Goal: Task Accomplishment & Management: Manage account settings

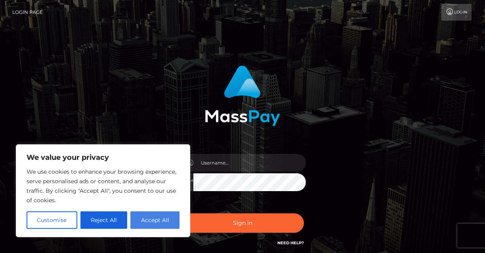
click at [156, 222] on button "Accept All" at bounding box center [154, 219] width 49 height 17
checkbox input "true"
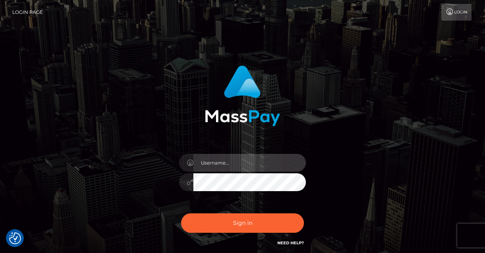
click at [239, 162] on input "text" at bounding box center [249, 163] width 112 height 18
type input "LSones@me.com"
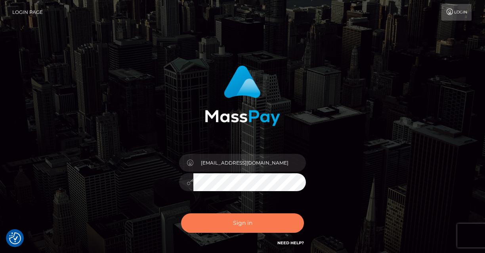
click at [244, 230] on button "Sign in" at bounding box center [242, 222] width 123 height 19
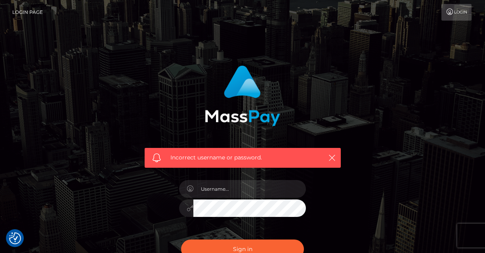
click at [452, 15] on link "Login" at bounding box center [456, 12] width 30 height 17
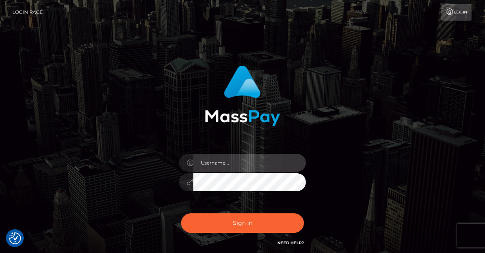
click at [230, 162] on input "text" at bounding box center [249, 163] width 112 height 18
type input "[EMAIL_ADDRESS][DOMAIN_NAME]"
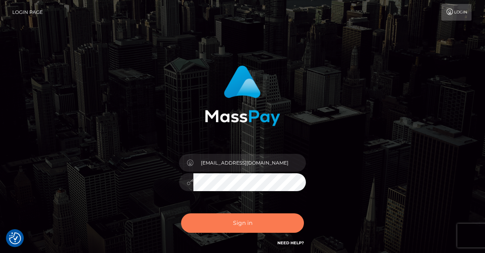
click at [240, 225] on button "Sign in" at bounding box center [242, 222] width 123 height 19
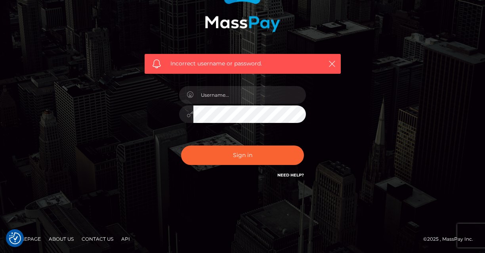
scroll to position [106, 0]
click at [334, 60] on icon "button" at bounding box center [332, 64] width 8 height 8
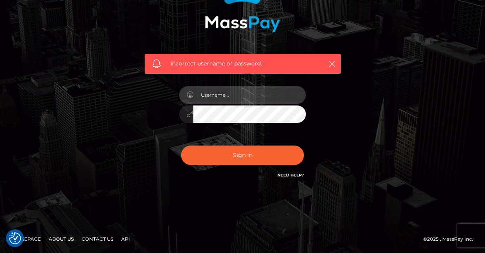
click at [260, 89] on input "text" at bounding box center [249, 95] width 112 height 18
click at [234, 88] on input "text" at bounding box center [249, 95] width 112 height 18
type input "[EMAIL_ADDRESS][DOMAIN_NAME]"
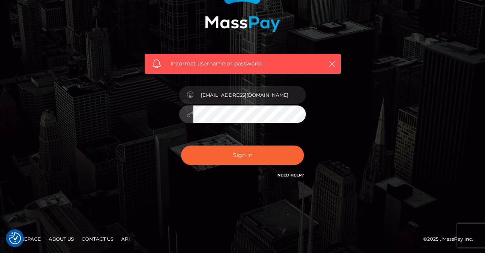
click at [181, 145] on button "Sign in" at bounding box center [242, 154] width 123 height 19
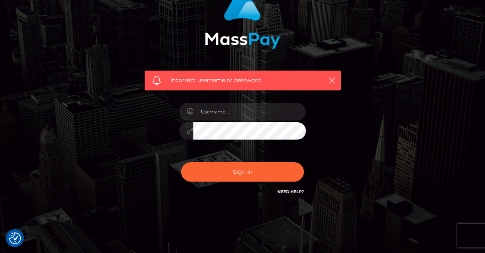
scroll to position [78, 0]
